Goal: Information Seeking & Learning: Learn about a topic

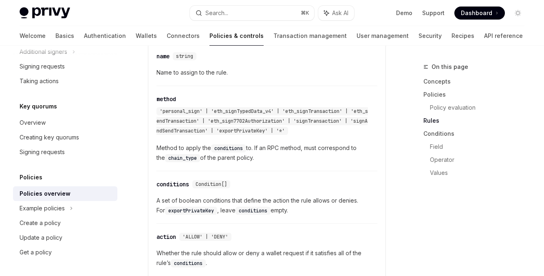
scroll to position [1471, 0]
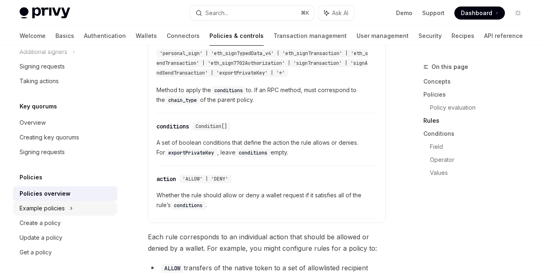
click at [43, 211] on div "Example policies" at bounding box center [42, 208] width 45 height 10
type textarea "*"
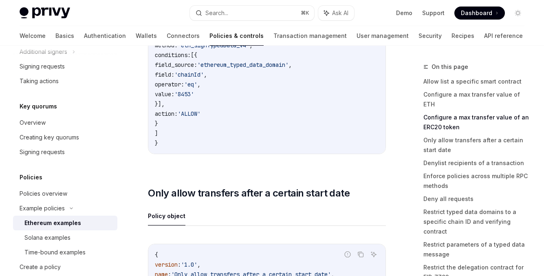
scroll to position [342, 0]
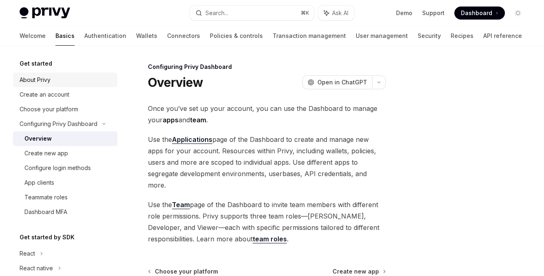
click at [44, 83] on div "About Privy" at bounding box center [35, 80] width 31 height 10
type textarea "*"
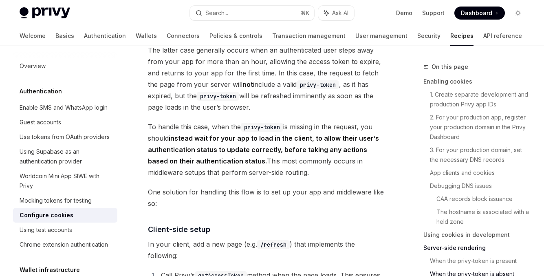
scroll to position [2157, 0]
